Goal: Information Seeking & Learning: Learn about a topic

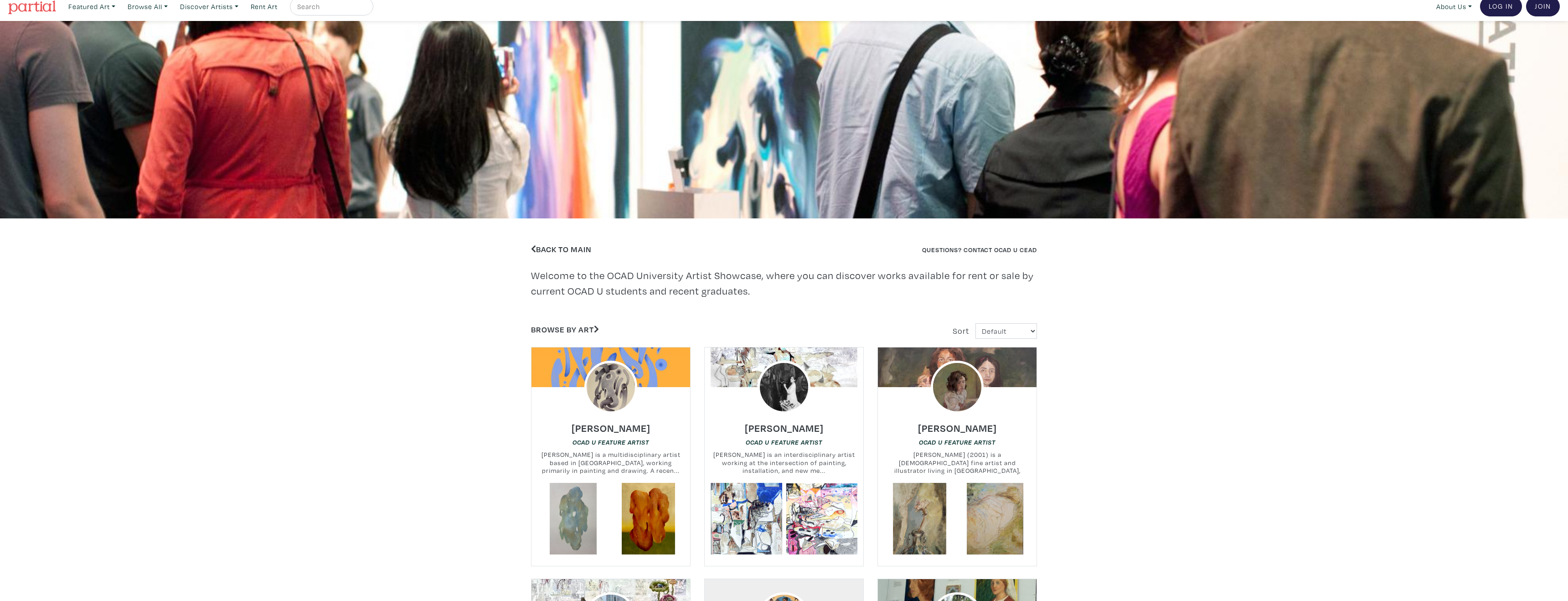
scroll to position [7, 0]
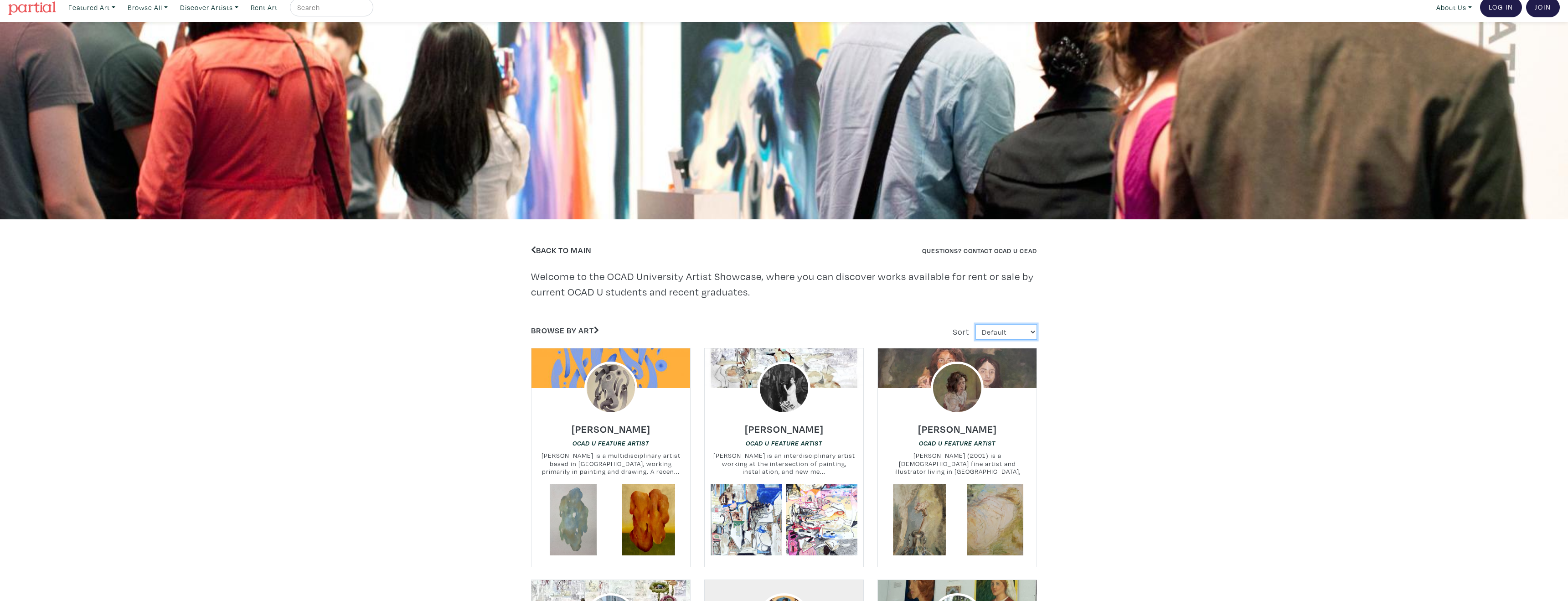
click at [1013, 330] on select "Default Most Viewed Newest A-Z Z-A" at bounding box center [1006, 332] width 61 height 16
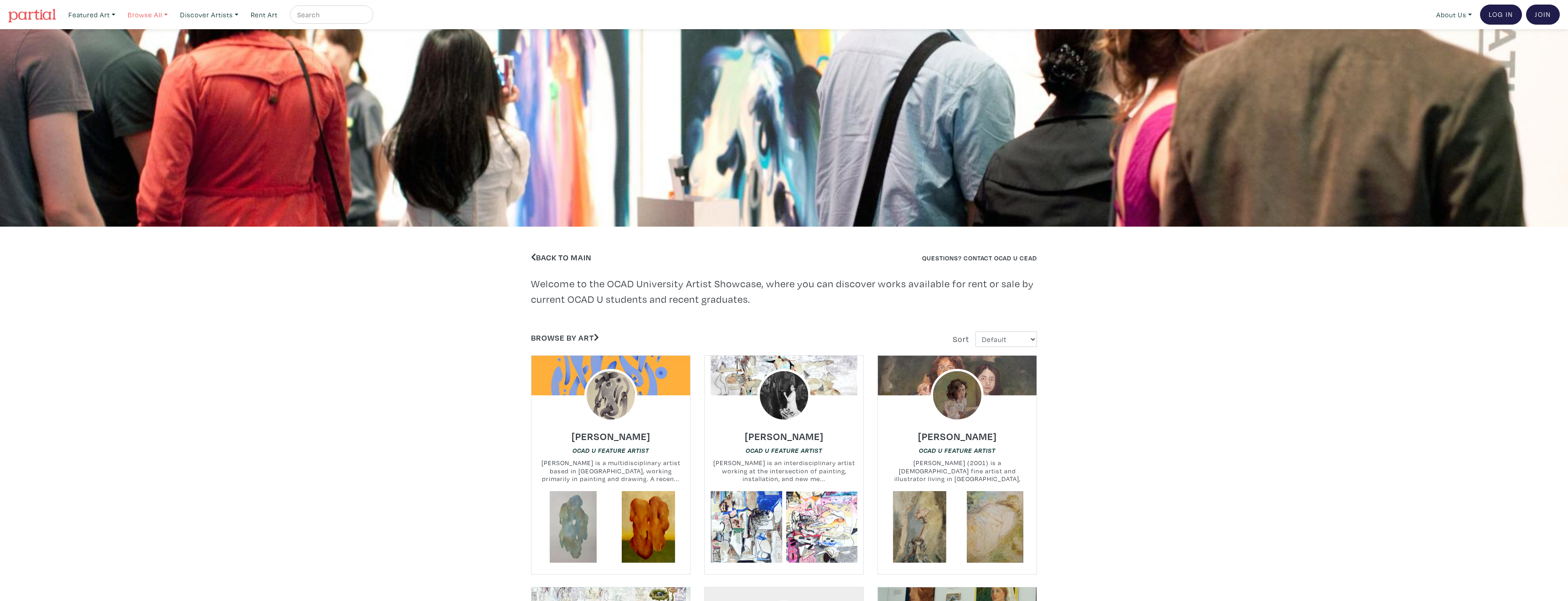
click at [153, 17] on link "Browse All" at bounding box center [147, 15] width 48 height 19
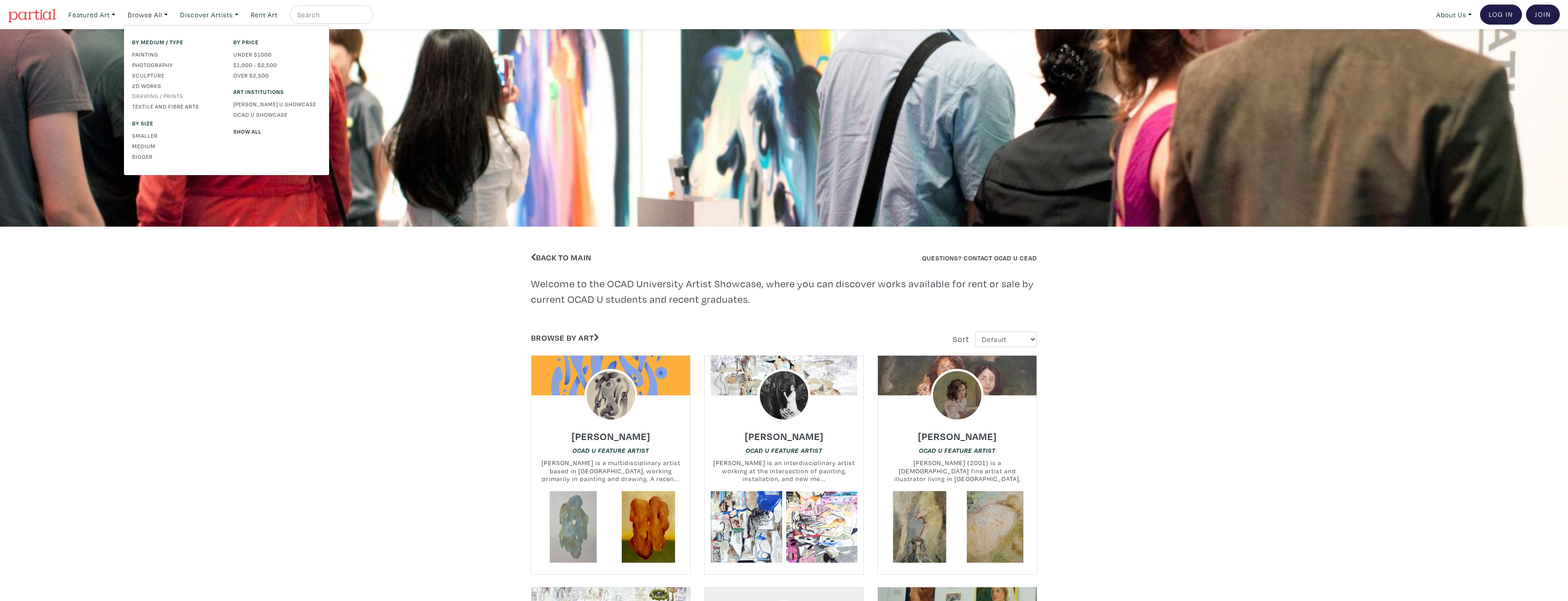
click at [169, 96] on link "Drawing / Prints" at bounding box center [176, 96] width 88 height 8
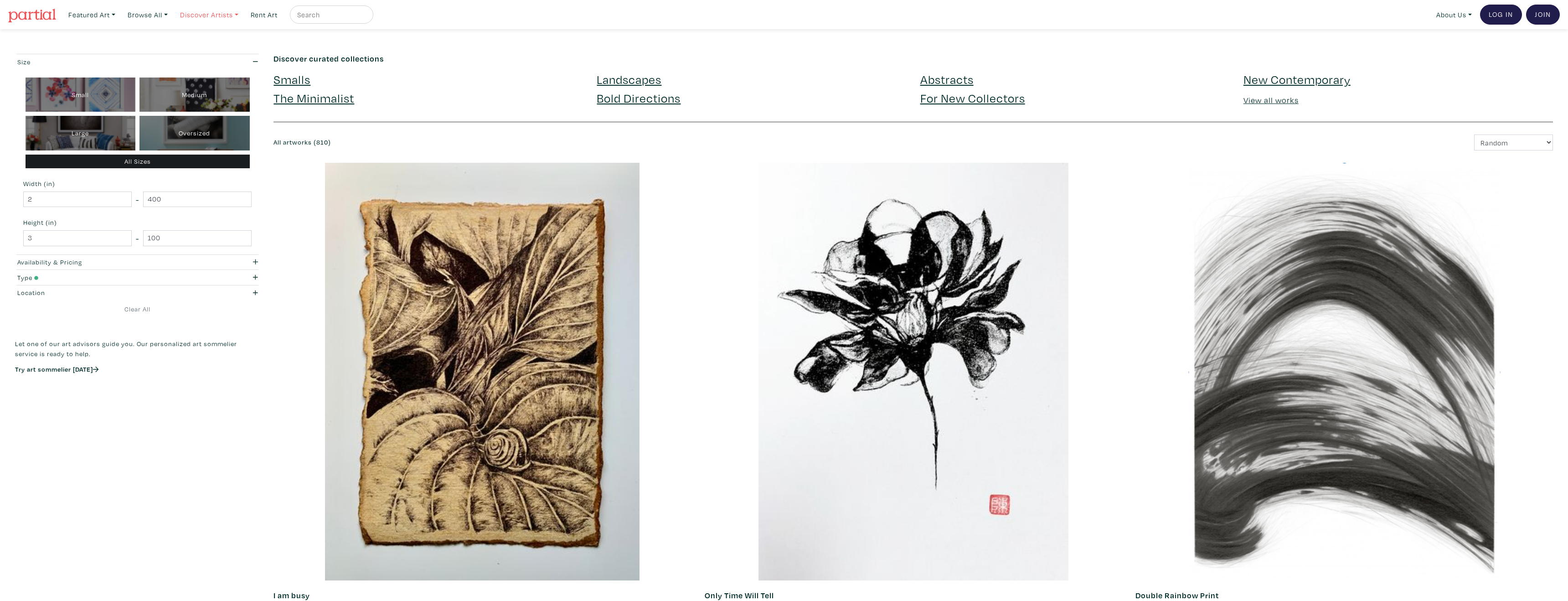
click at [198, 10] on link "Discover Artists" at bounding box center [209, 15] width 66 height 19
click at [93, 15] on link "Featured Art" at bounding box center [92, 15] width 55 height 19
click at [135, 18] on link "Browse All" at bounding box center [147, 15] width 48 height 19
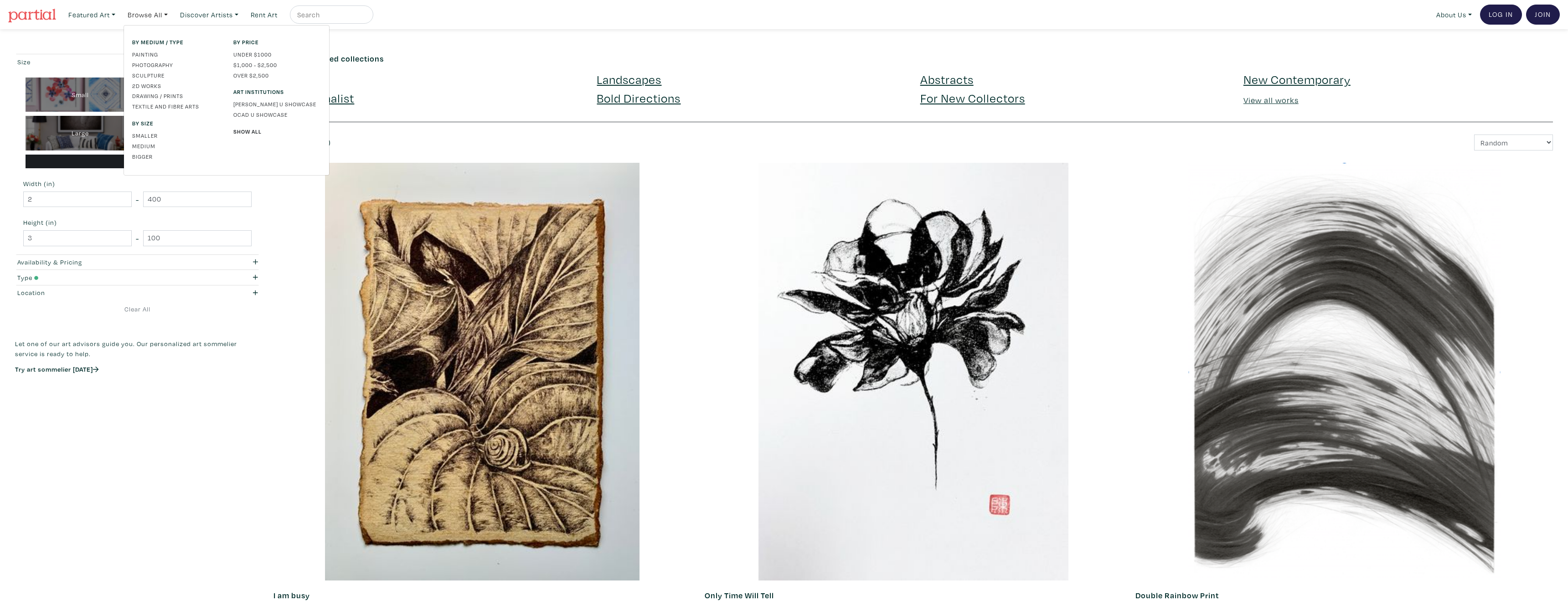
click at [320, 15] on input "text" at bounding box center [331, 15] width 68 height 12
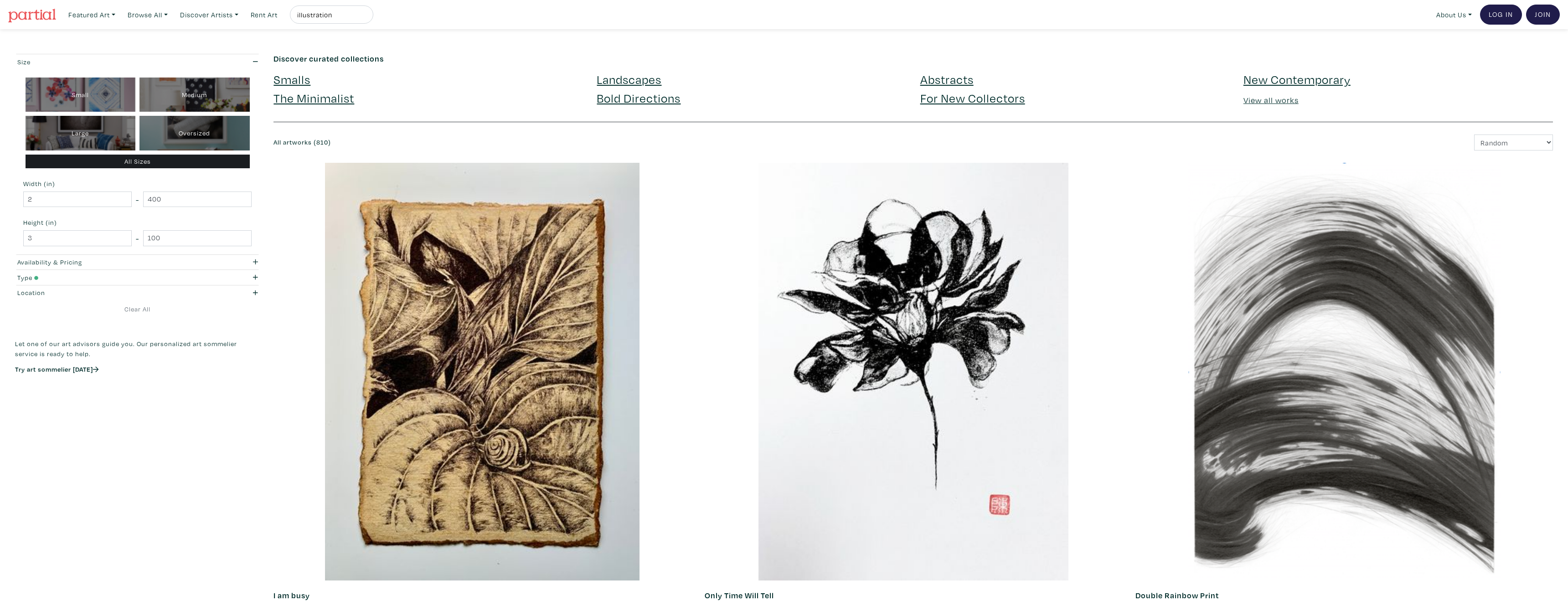
type input "illustration"
click at [366, 17] on button "submit" at bounding box center [366, 17] width 0 height 0
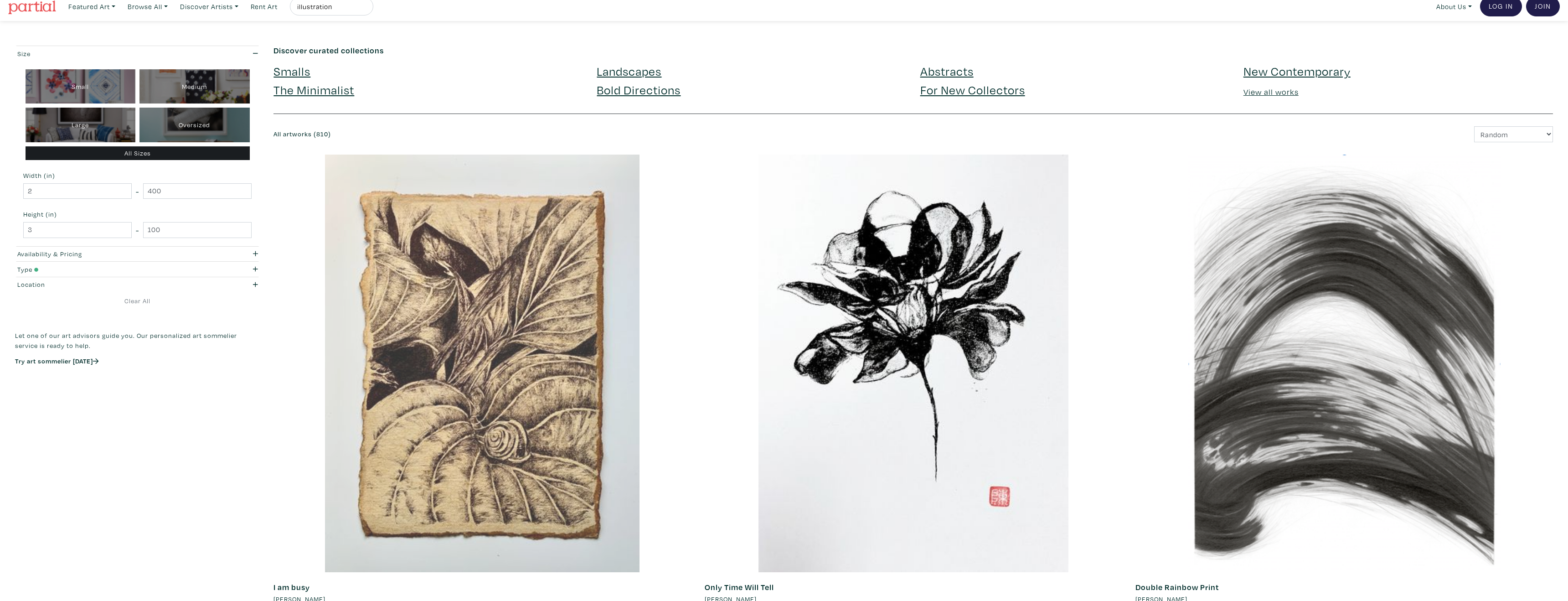
scroll to position [542, 0]
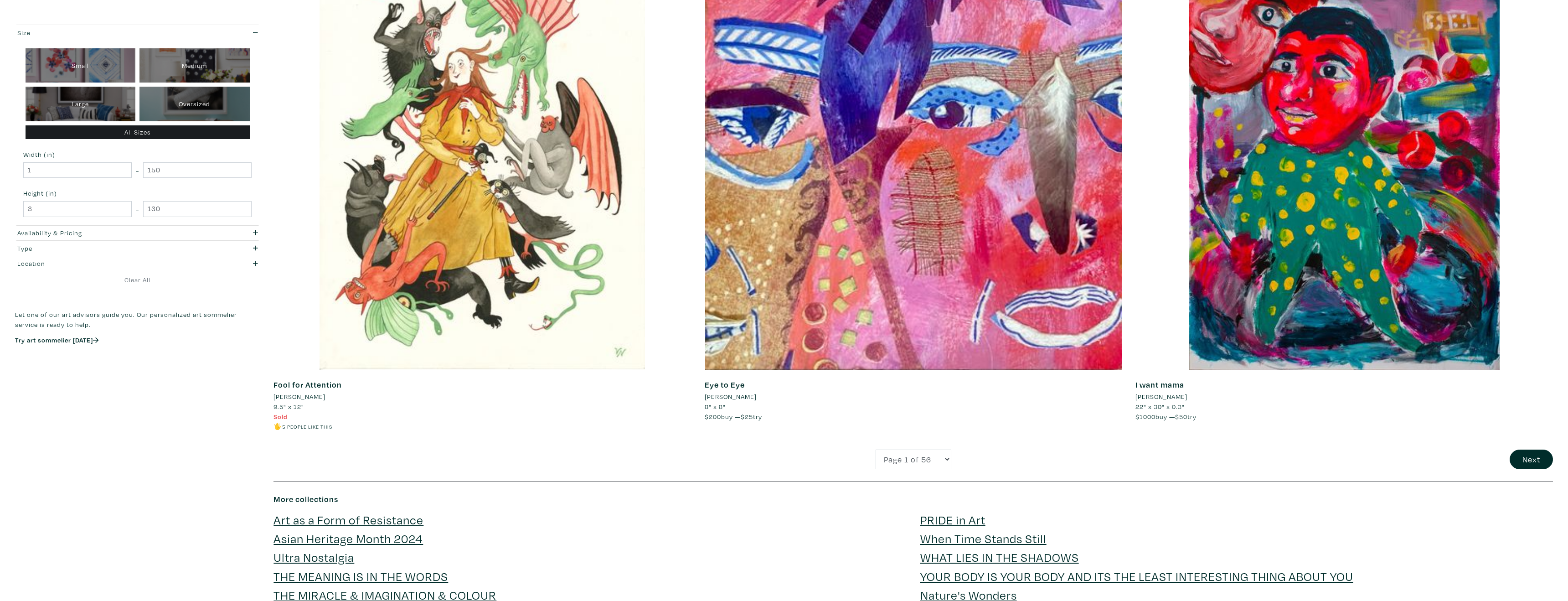
scroll to position [3708, 0]
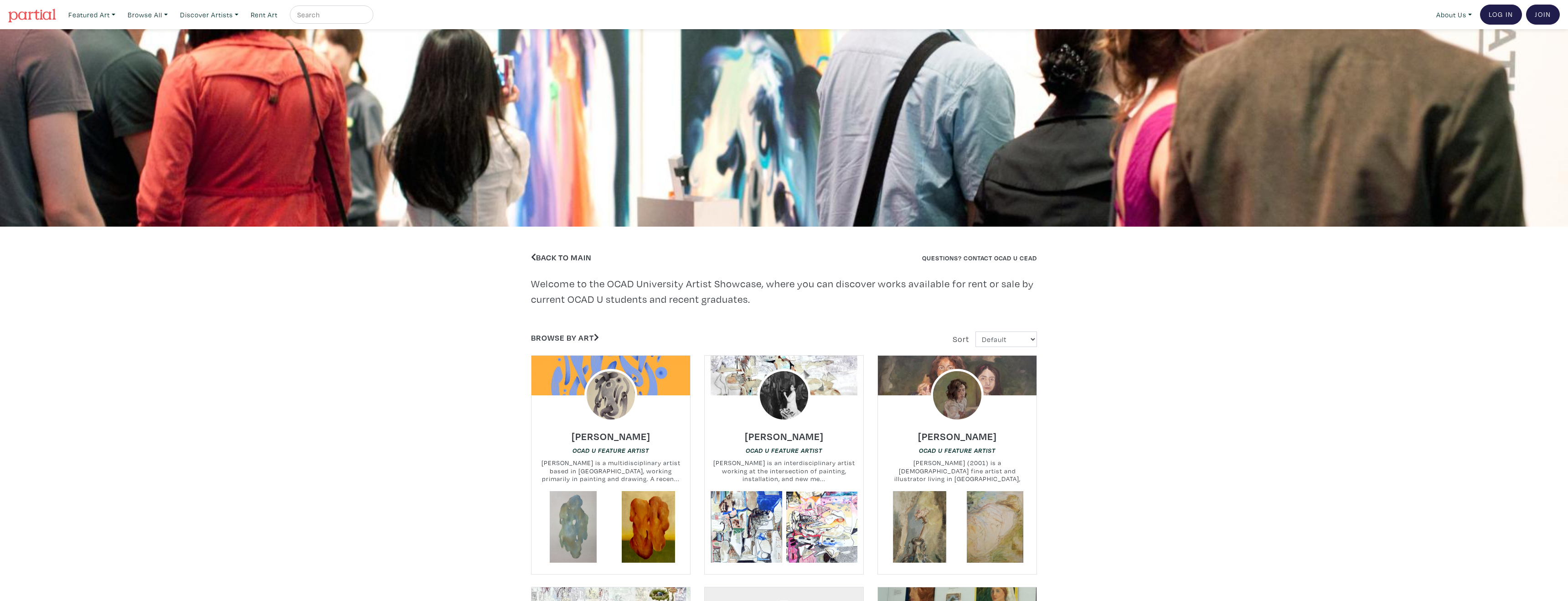
click at [44, 17] on img at bounding box center [32, 15] width 48 height 13
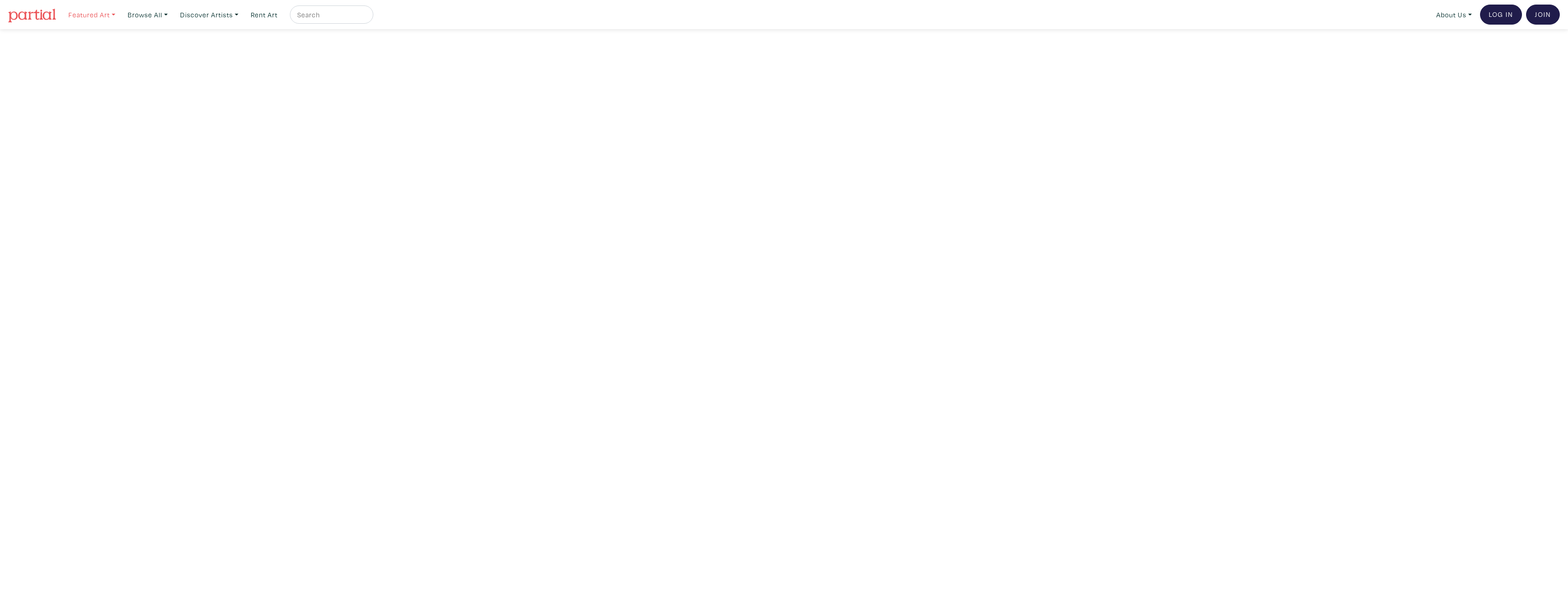
click at [83, 17] on link "Featured Art" at bounding box center [92, 15] width 55 height 19
click at [135, 10] on link "Browse All" at bounding box center [147, 15] width 48 height 19
click at [153, 98] on link "Drawing / Prints" at bounding box center [176, 96] width 88 height 8
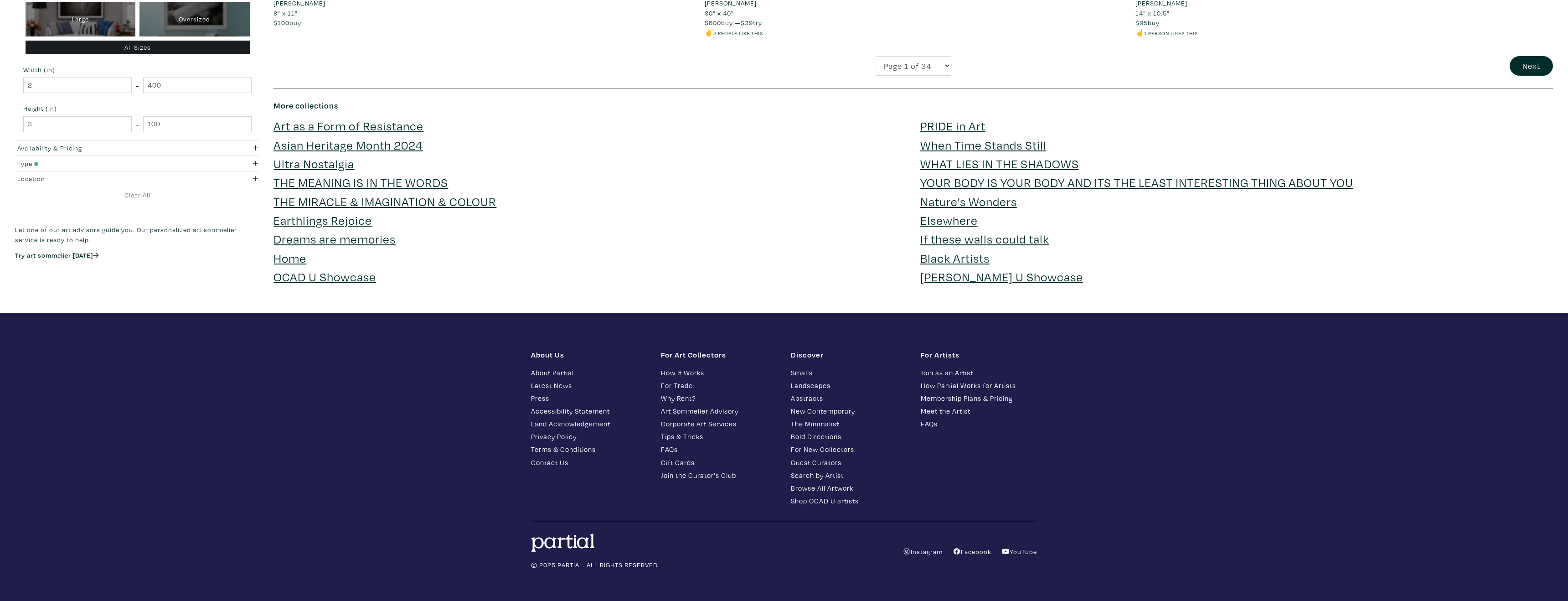
scroll to position [4083, 0]
